Goal: Information Seeking & Learning: Learn about a topic

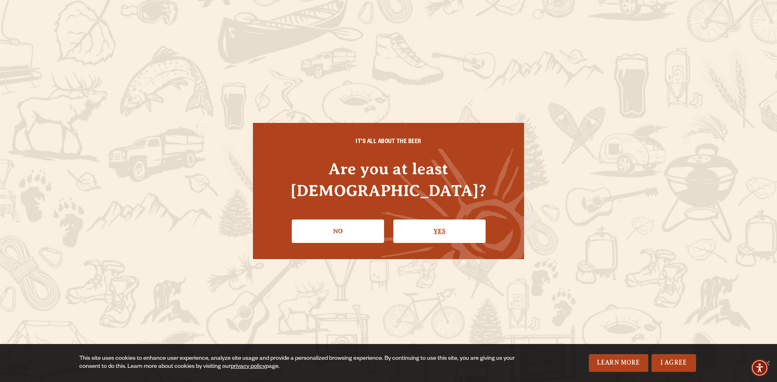
click at [421, 220] on link "Yes" at bounding box center [439, 231] width 92 height 23
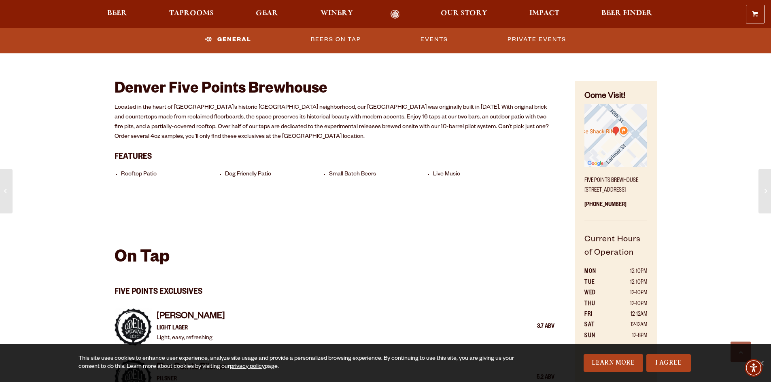
scroll to position [485, 0]
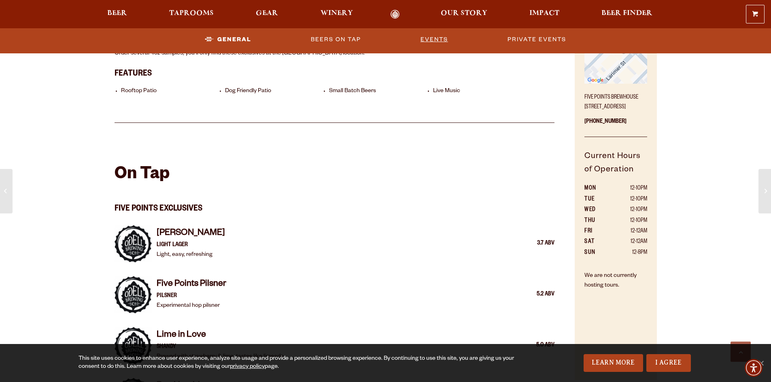
click at [440, 38] on link "Events" at bounding box center [434, 39] width 34 height 19
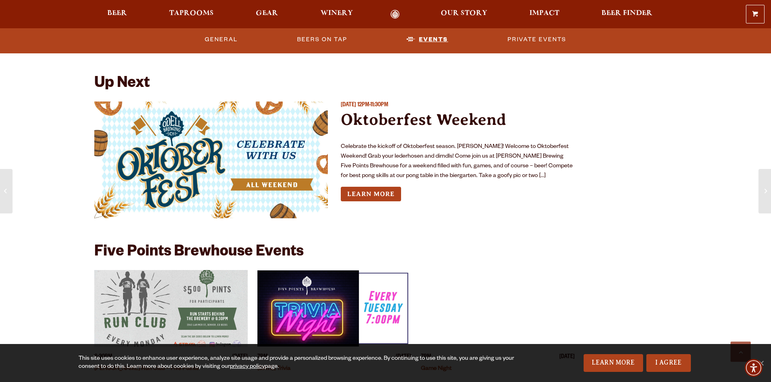
scroll to position [2199, 0]
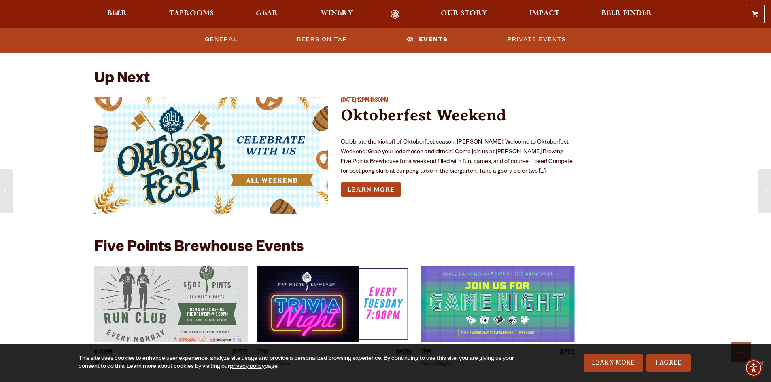
click at [458, 170] on p "Celebrate the kickoff of Oktoberfest season. [PERSON_NAME]! Welcome to Oktoberf…" at bounding box center [458, 157] width 234 height 39
click at [388, 197] on link "Learn More" at bounding box center [371, 189] width 60 height 15
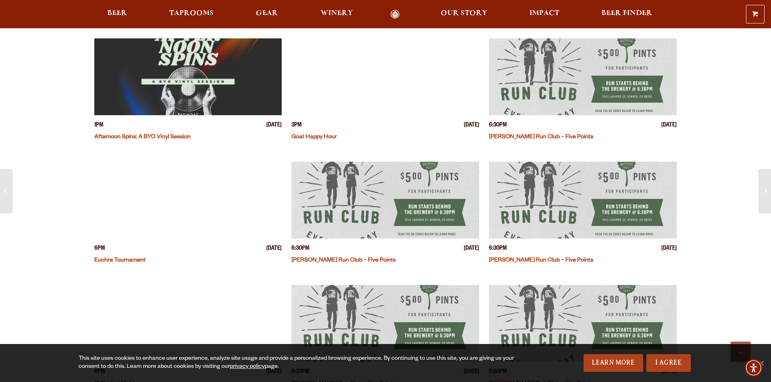
scroll to position [405, 0]
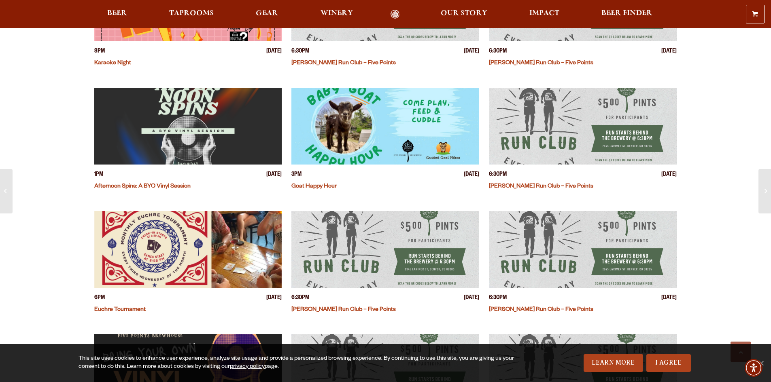
click at [361, 132] on img "View event details" at bounding box center [385, 126] width 188 height 77
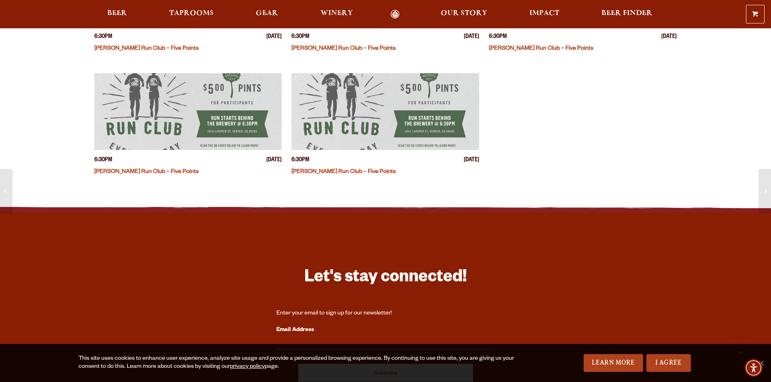
scroll to position [1173, 0]
